Goal: Task Accomplishment & Management: Use online tool/utility

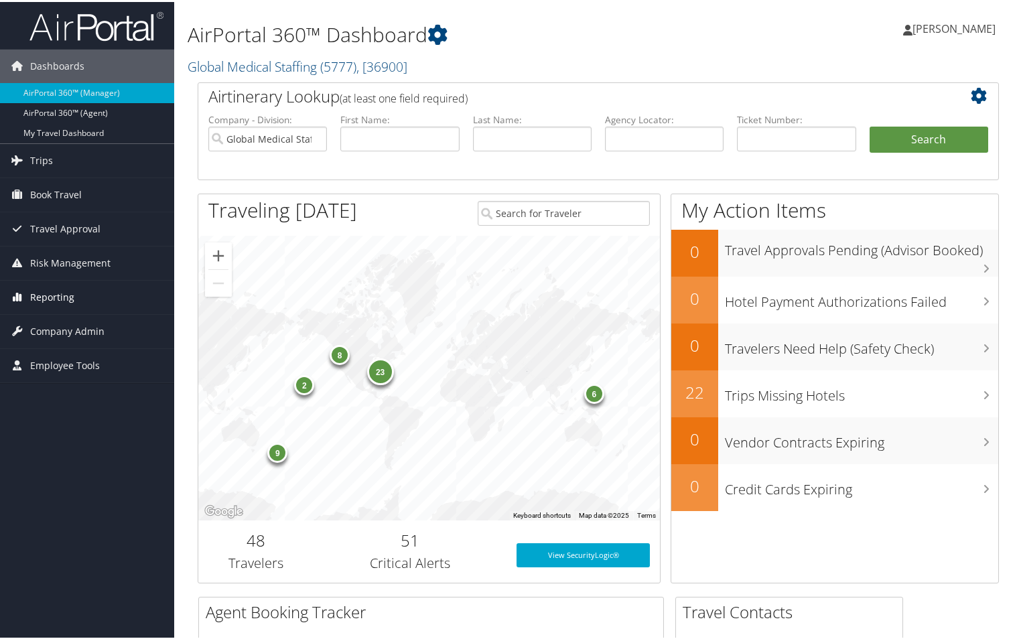
click at [55, 294] on span "Reporting" at bounding box center [52, 296] width 44 height 34
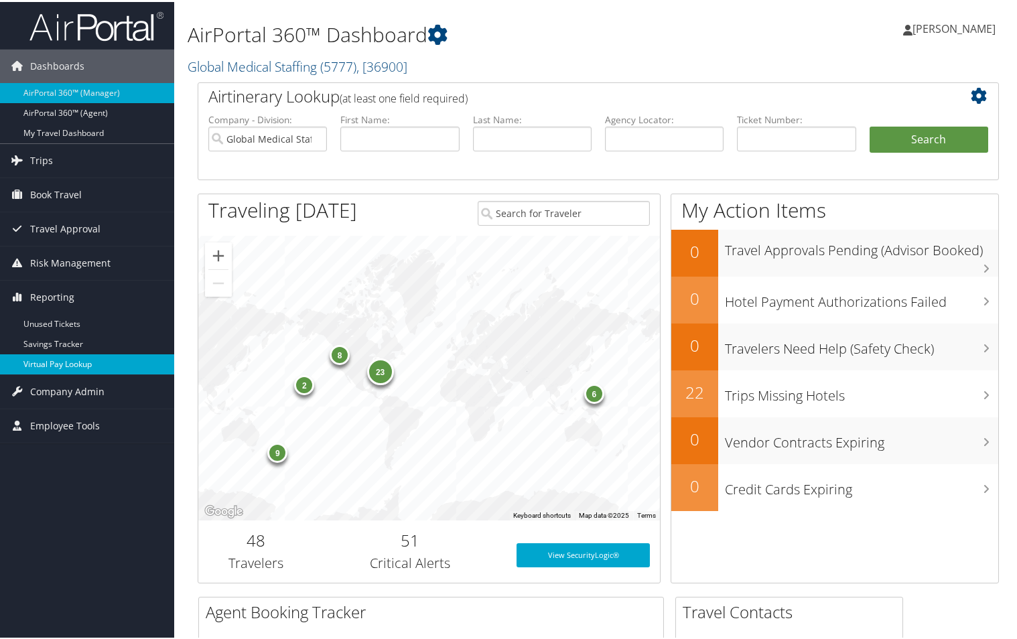
click at [62, 364] on link "Virtual Pay Lookup" at bounding box center [87, 362] width 174 height 20
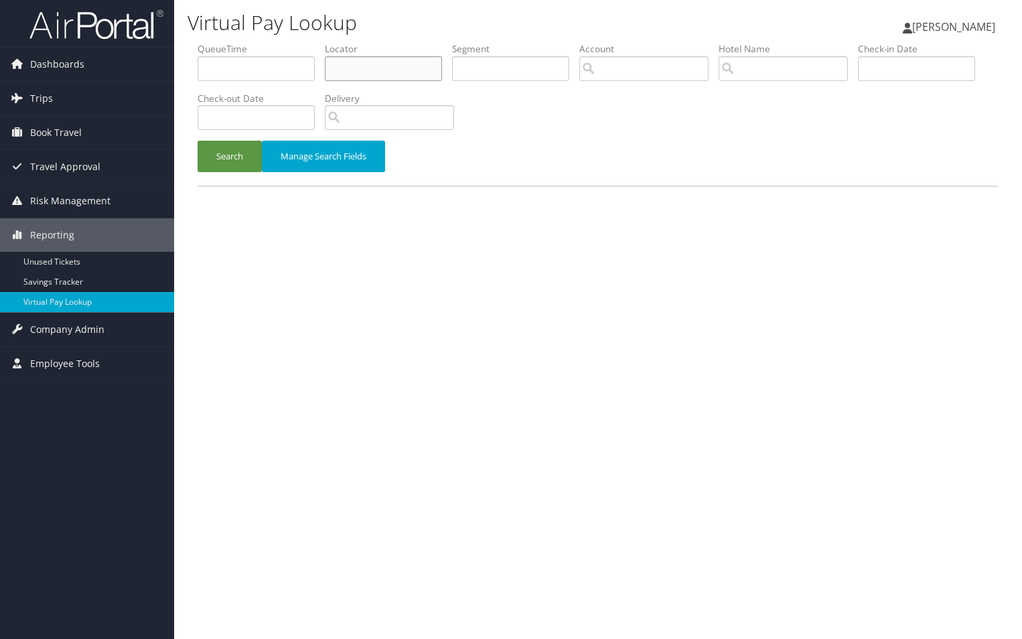
click at [371, 68] on input "text" at bounding box center [383, 68] width 117 height 25
paste input "735321"
click at [219, 161] on button "Search" at bounding box center [230, 156] width 64 height 31
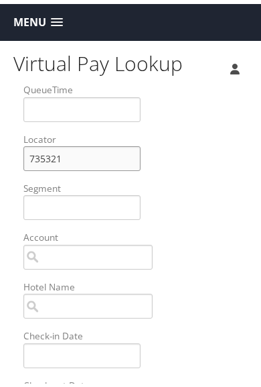
drag, startPoint x: 68, startPoint y: 153, endPoint x: 7, endPoint y: 149, distance: 61.1
click at [11, 151] on div "Virtual Pay Lookup [PERSON_NAME] [PERSON_NAME] My Settings Travel Agency Contac…" at bounding box center [133, 343] width 267 height 612
type input "v"
paste input "ULFVNB"
click at [44, 155] on input "ULFVNB" at bounding box center [81, 154] width 117 height 25
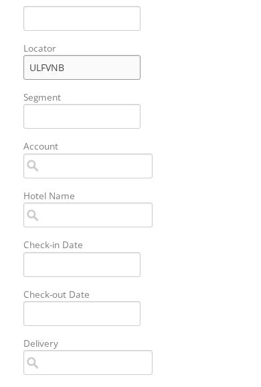
scroll to position [201, 0]
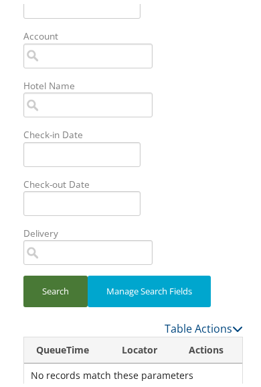
type input "ULFVNB"
click at [52, 285] on button "Search" at bounding box center [55, 286] width 64 height 31
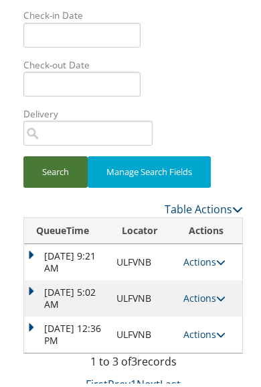
scroll to position [322, 0]
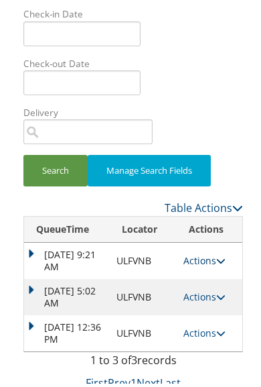
click at [207, 256] on link "Actions" at bounding box center [205, 256] width 42 height 13
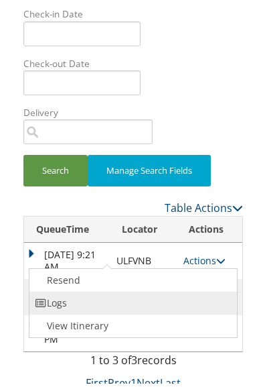
click at [67, 304] on link "Logs" at bounding box center [131, 298] width 204 height 23
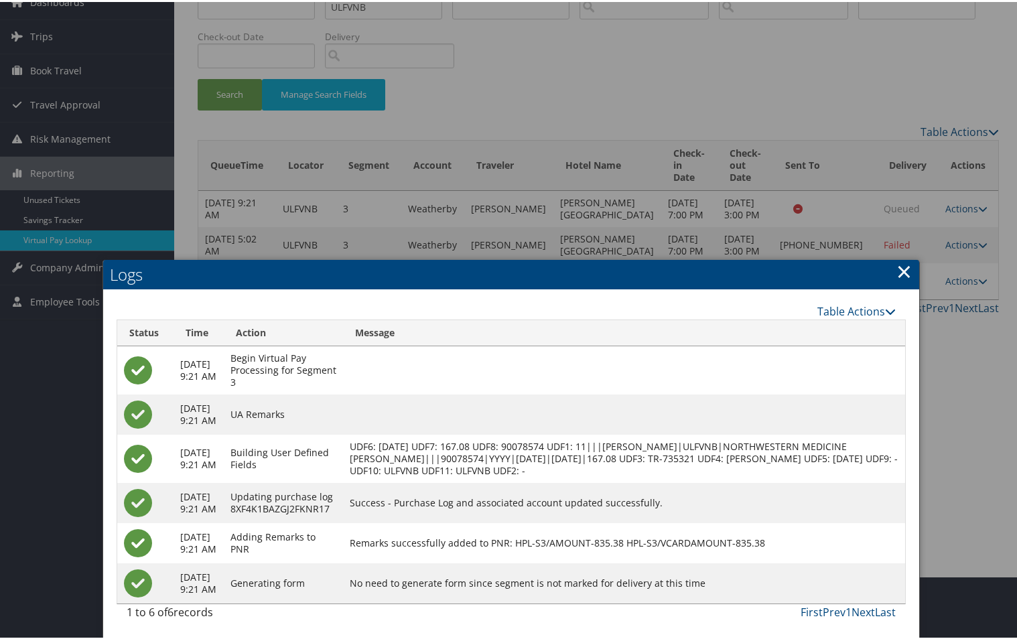
scroll to position [96, 0]
click at [875, 611] on link "Last" at bounding box center [885, 610] width 21 height 15
click at [855, 611] on link "Next" at bounding box center [863, 610] width 23 height 15
click at [901, 256] on link "×" at bounding box center [903, 269] width 15 height 27
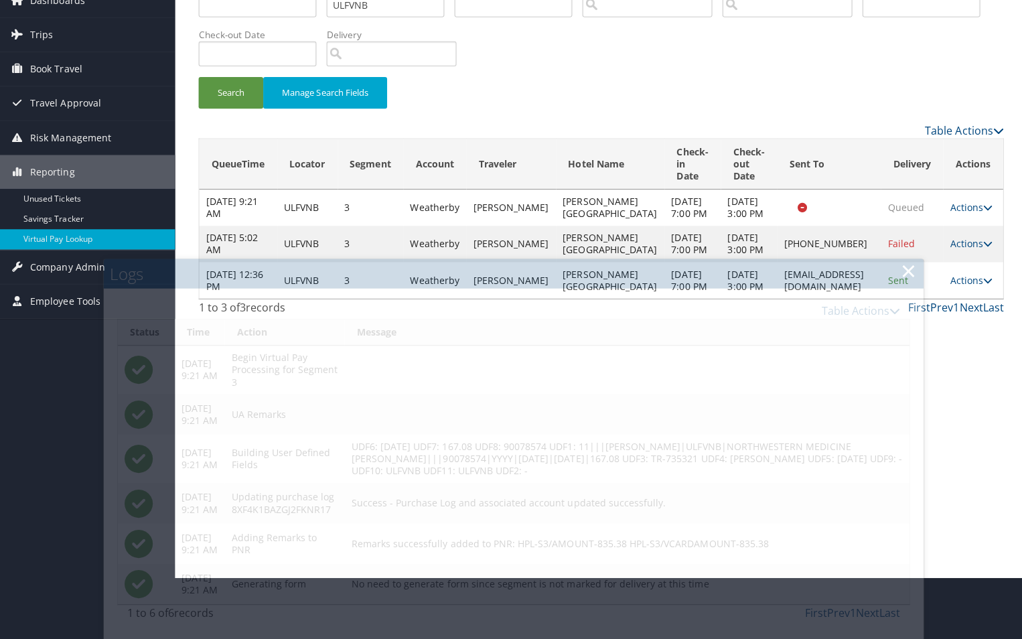
scroll to position [0, 0]
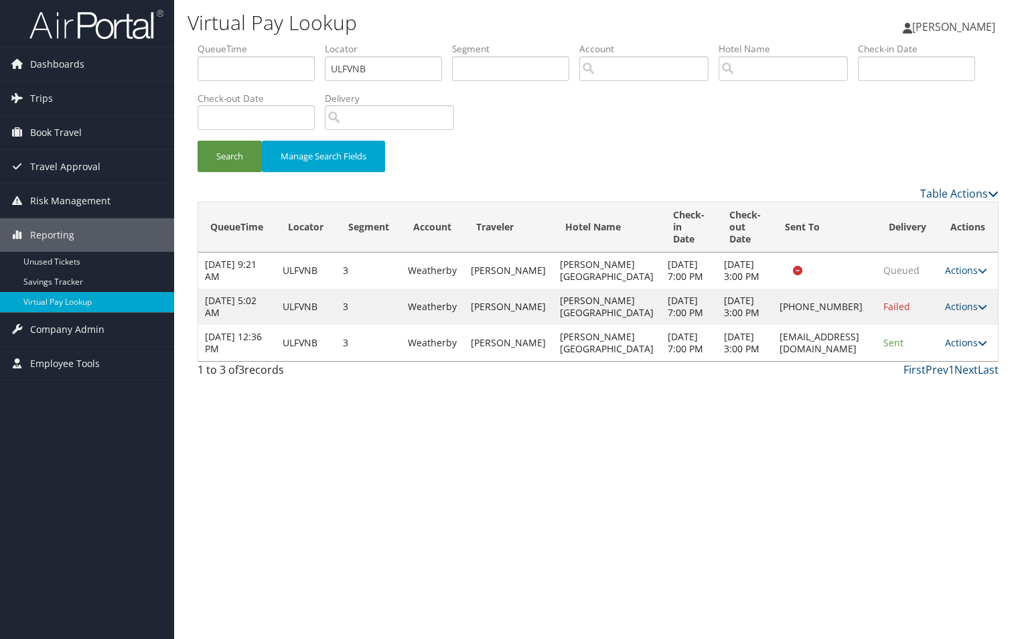
click at [961, 349] on link "Actions" at bounding box center [966, 342] width 42 height 13
drag, startPoint x: 740, startPoint y: 375, endPoint x: 850, endPoint y: 370, distance: 110.0
click at [850, 361] on td "[EMAIL_ADDRESS][DOMAIN_NAME]" at bounding box center [824, 343] width 103 height 36
copy td "[EMAIL_ADDRESS][DOMAIN_NAME]"
click at [965, 349] on link "Actions" at bounding box center [966, 342] width 42 height 13
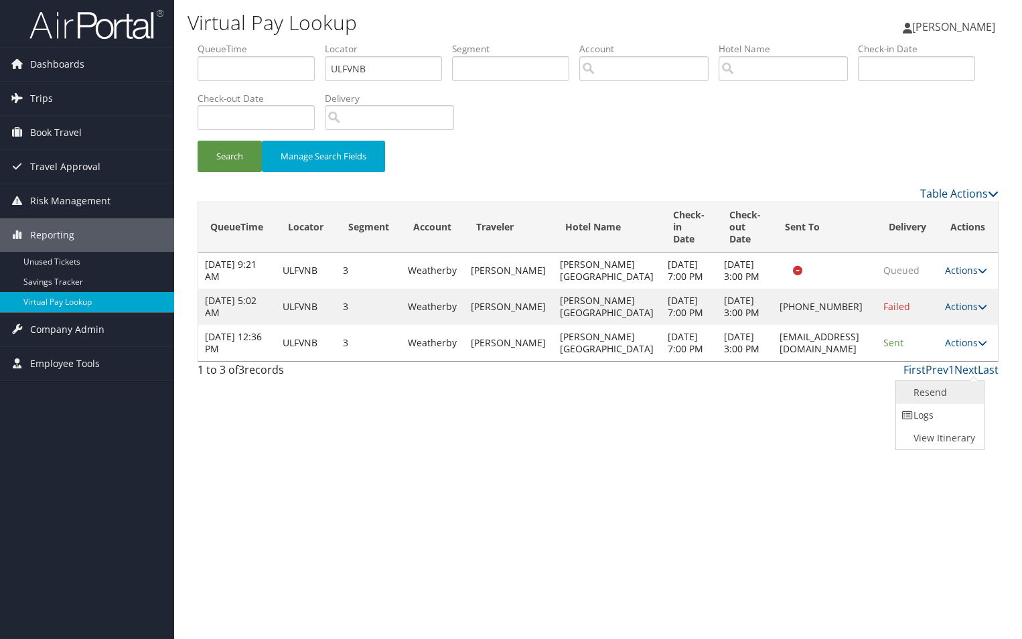
click at [944, 395] on link "Resend" at bounding box center [938, 392] width 84 height 23
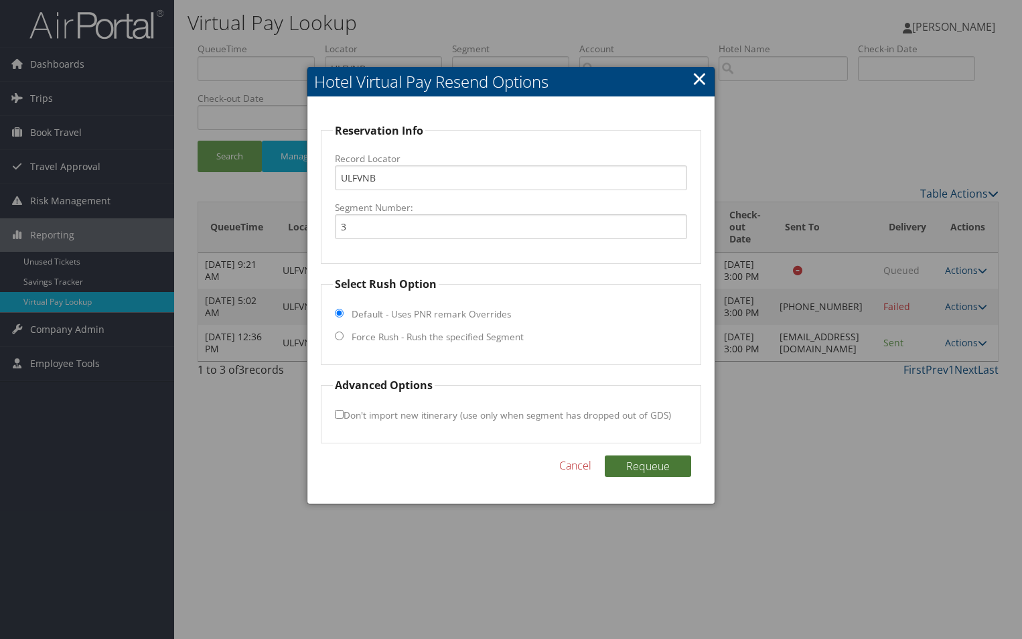
click at [642, 464] on button "Requeue" at bounding box center [648, 466] width 86 height 21
